Goal: Contribute content

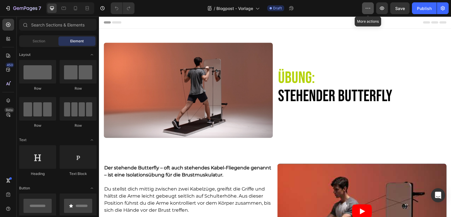
click at [372, 9] on button "button" at bounding box center [368, 8] width 12 height 12
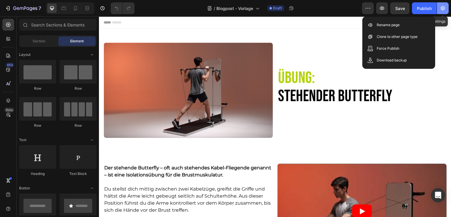
click at [444, 8] on icon "button" at bounding box center [443, 8] width 6 height 6
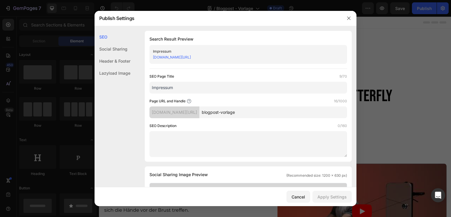
click at [191, 57] on link "e00aaj-bw.myshopify.com/blogs/news/blogpost-vorlage/" at bounding box center [172, 57] width 38 height 4
drag, startPoint x: 276, startPoint y: 112, endPoint x: 223, endPoint y: 107, distance: 53.4
click at [223, 107] on div "e00aaj-bw.myshopify.com/blogs/news/ blogpost-vorlage" at bounding box center [249, 112] width 198 height 12
click at [378, 81] on div at bounding box center [225, 108] width 451 height 217
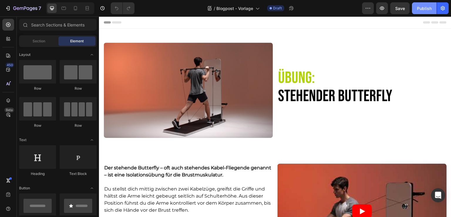
click at [421, 10] on div "Publish" at bounding box center [424, 8] width 15 height 6
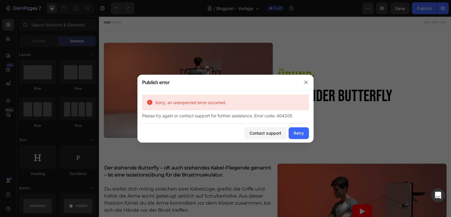
click at [282, 114] on div "Please try again or contact support for further assistance. Error code: 404205" at bounding box center [225, 116] width 167 height 6
copy div "404205"
click at [127, 33] on div at bounding box center [225, 108] width 451 height 217
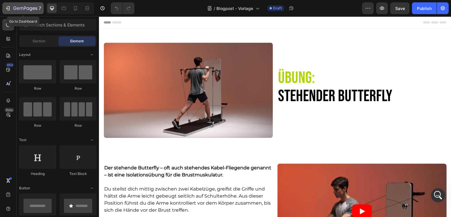
click at [27, 7] on icon "button" at bounding box center [25, 8] width 24 height 5
